Goal: Information Seeking & Learning: Learn about a topic

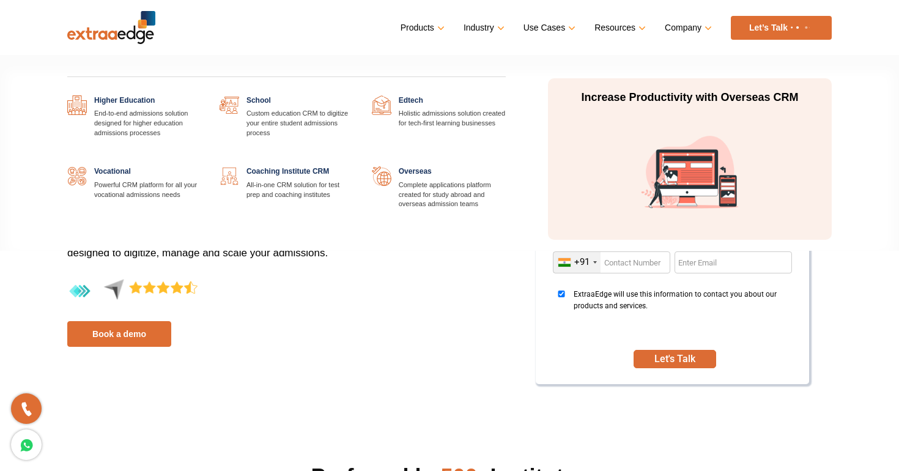
click at [499, 29] on link "Industry" at bounding box center [482, 28] width 39 height 18
click at [499, 26] on link "Industry" at bounding box center [482, 28] width 39 height 18
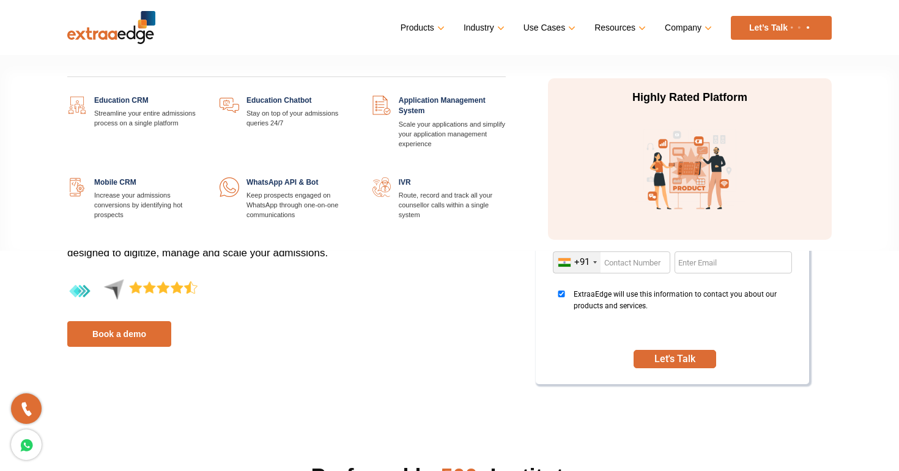
click at [437, 27] on link "Products" at bounding box center [421, 28] width 42 height 18
click at [415, 26] on link "Products" at bounding box center [421, 28] width 42 height 18
click at [506, 95] on link at bounding box center [506, 95] width 0 height 0
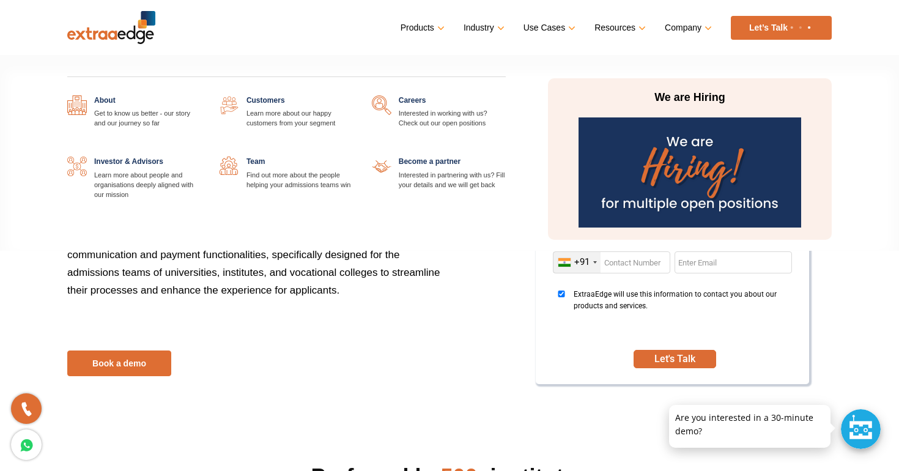
click at [353, 95] on link at bounding box center [353, 95] width 0 height 0
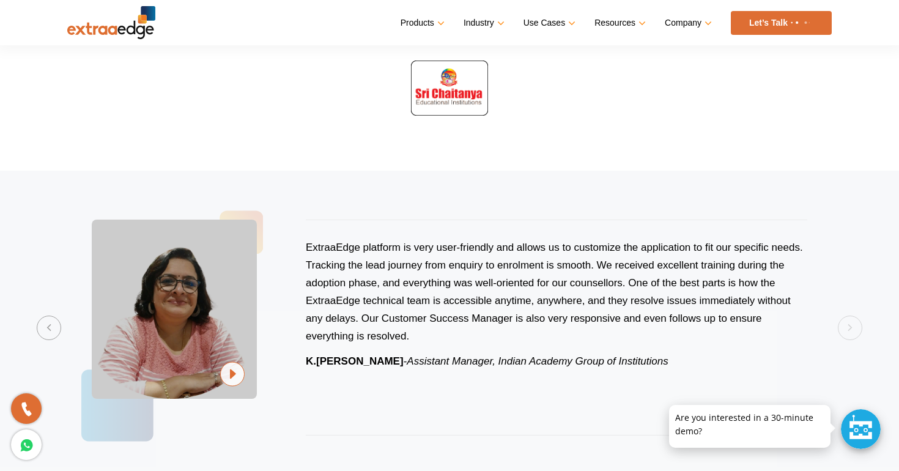
scroll to position [657, 0]
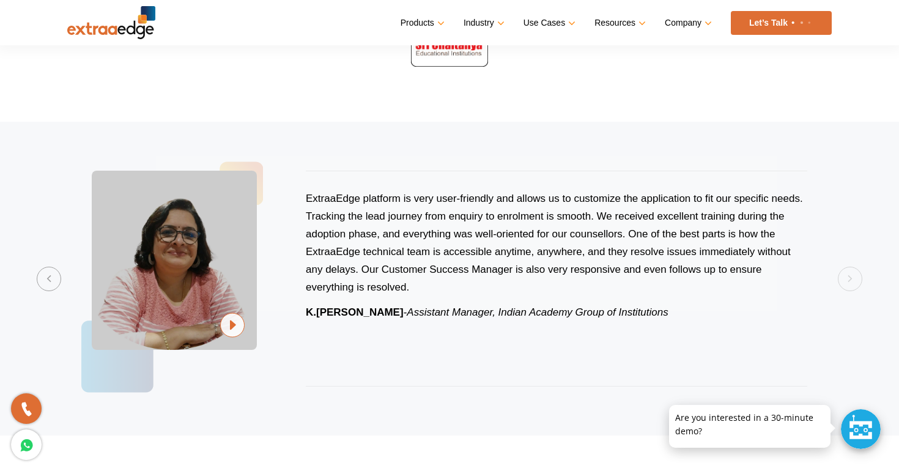
click at [342, 232] on p "ExtraaEdge platform is very user-friendly and allows us to customize the applic…" at bounding box center [556, 242] width 501 height 106
click at [43, 277] on button "Previous" at bounding box center [49, 279] width 24 height 24
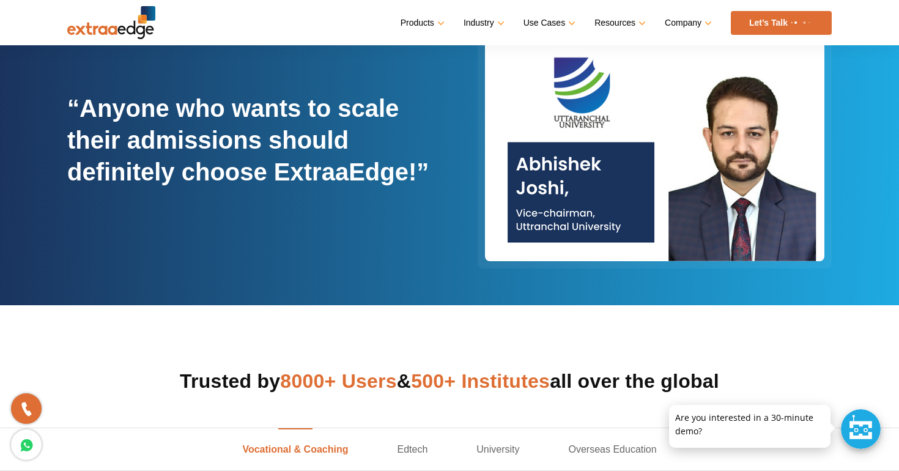
scroll to position [70, 0]
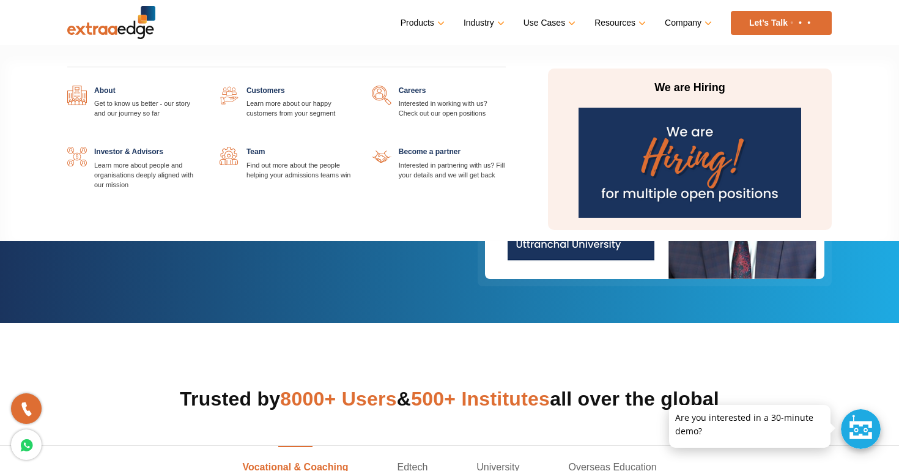
click at [201, 86] on link at bounding box center [201, 86] width 0 height 0
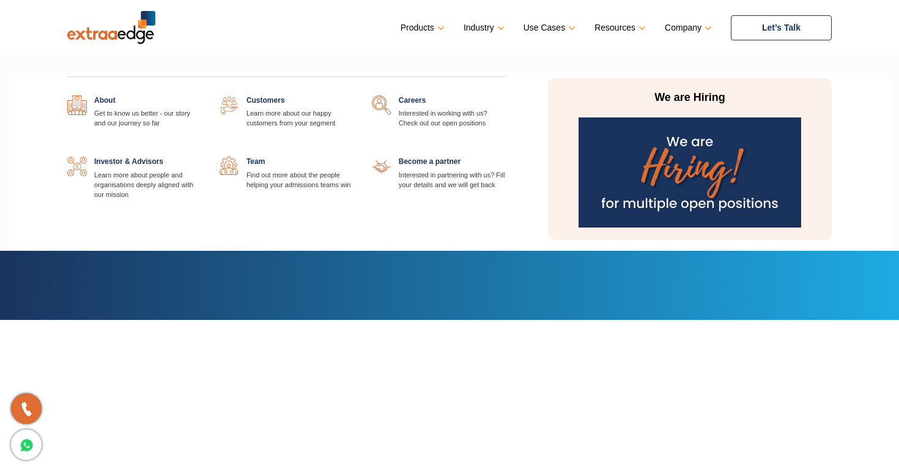
click at [506, 156] on link at bounding box center [506, 156] width 0 height 0
